Goal: Information Seeking & Learning: Learn about a topic

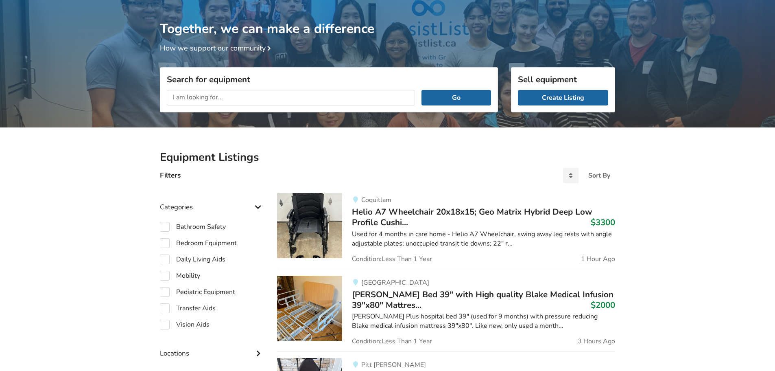
click at [301, 227] on img at bounding box center [309, 225] width 65 height 65
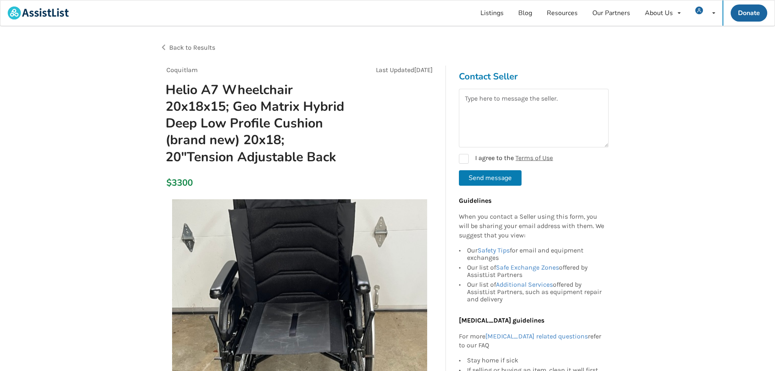
click at [364, 286] on img at bounding box center [299, 326] width 255 height 255
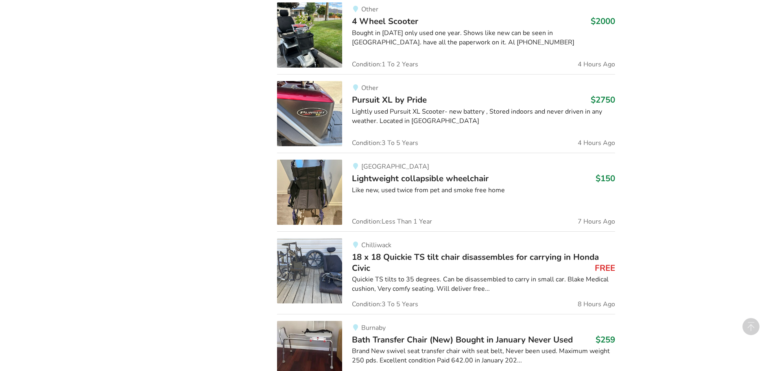
scroll to position [636, 0]
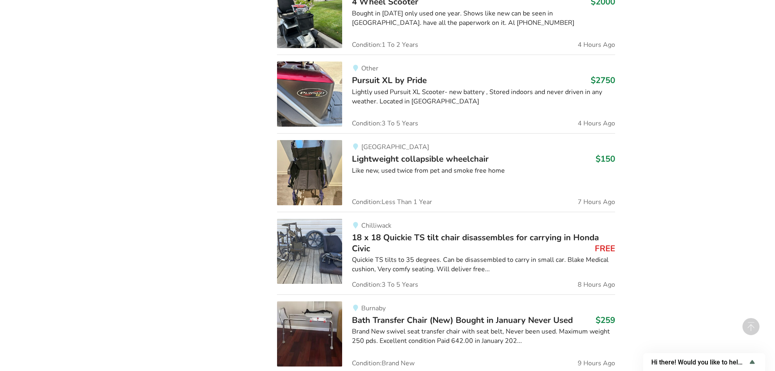
click at [312, 259] on img at bounding box center [309, 250] width 65 height 65
